Goal: Go to known website: Access a specific website the user already knows

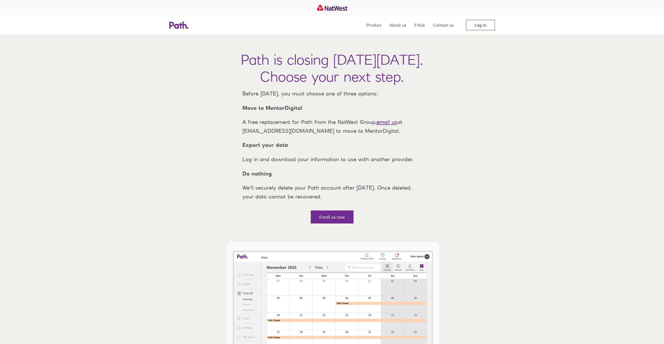
click at [480, 24] on link "Log in" at bounding box center [480, 25] width 29 height 10
